Goal: Navigation & Orientation: Find specific page/section

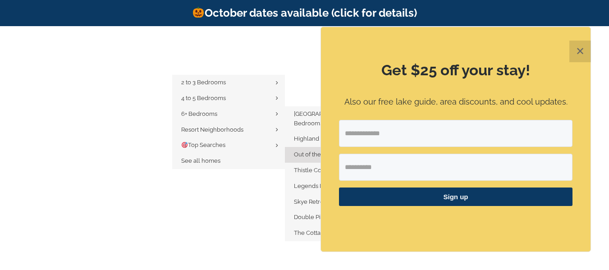
click at [318, 151] on span "Out of the Blue | 6 Bedrooms" at bounding box center [333, 154] width 79 height 7
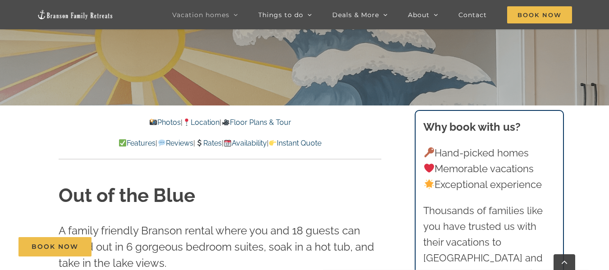
scroll to position [198, 0]
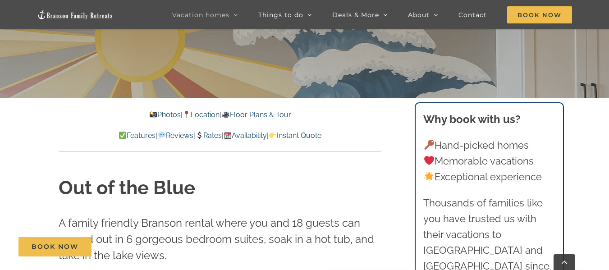
click at [284, 116] on link "Floor Plans & Tour" at bounding box center [255, 114] width 69 height 9
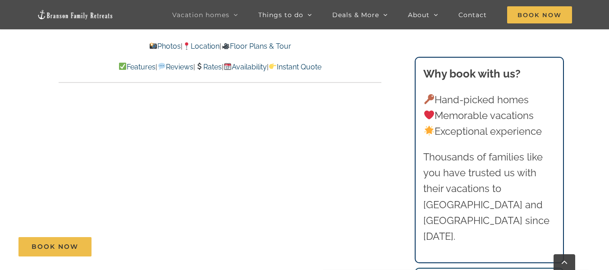
scroll to position [2344, 0]
